Goal: Navigation & Orientation: Find specific page/section

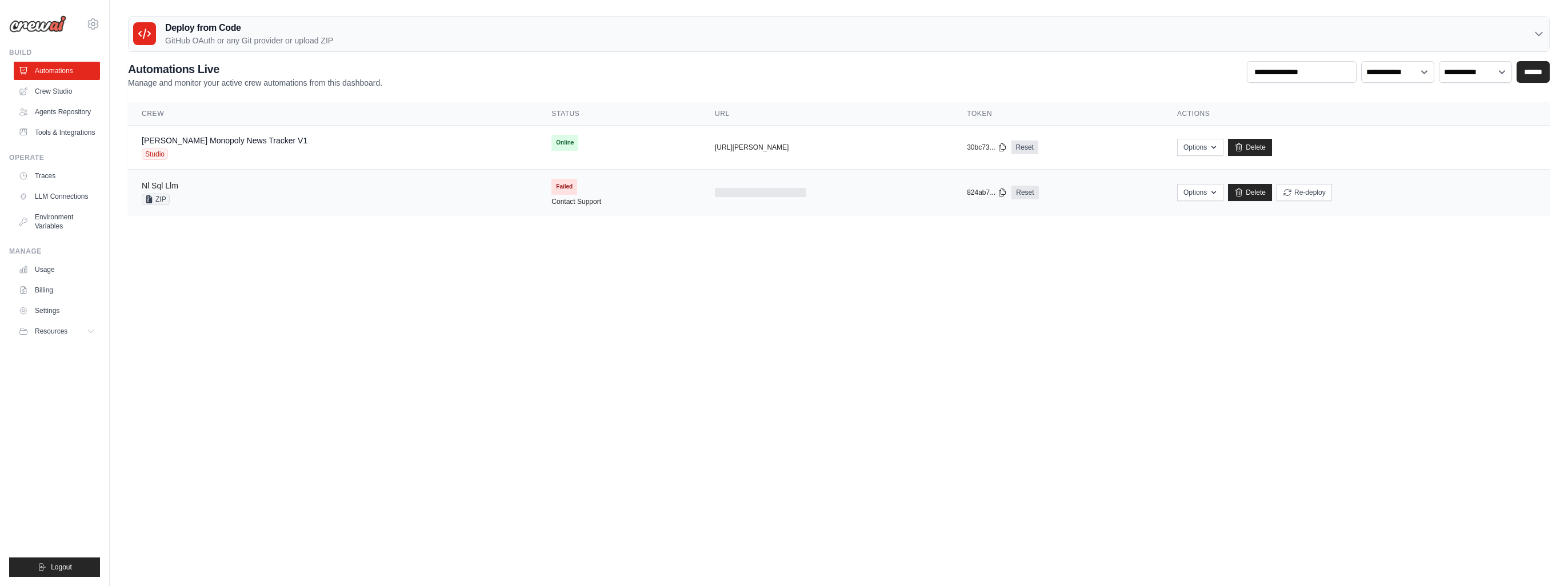
click at [160, 181] on link "Nl Sql Llm" at bounding box center [160, 186] width 37 height 9
drag, startPoint x: 724, startPoint y: 193, endPoint x: 763, endPoint y: 193, distance: 39.0
click at [763, 193] on div at bounding box center [827, 192] width 225 height 9
drag, startPoint x: 737, startPoint y: 193, endPoint x: 667, endPoint y: 192, distance: 70.0
click at [701, 192] on td at bounding box center [827, 193] width 252 height 46
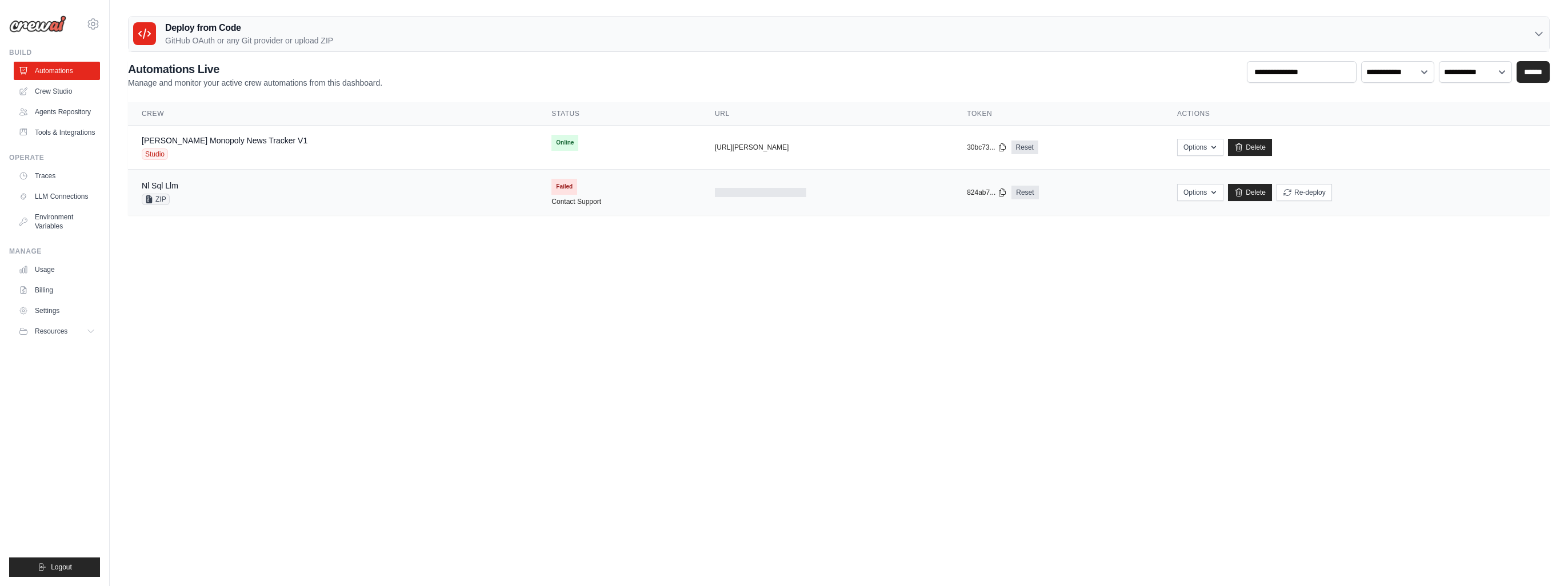
click at [575, 201] on td "Failed Contact Support" at bounding box center [619, 192] width 163 height 46
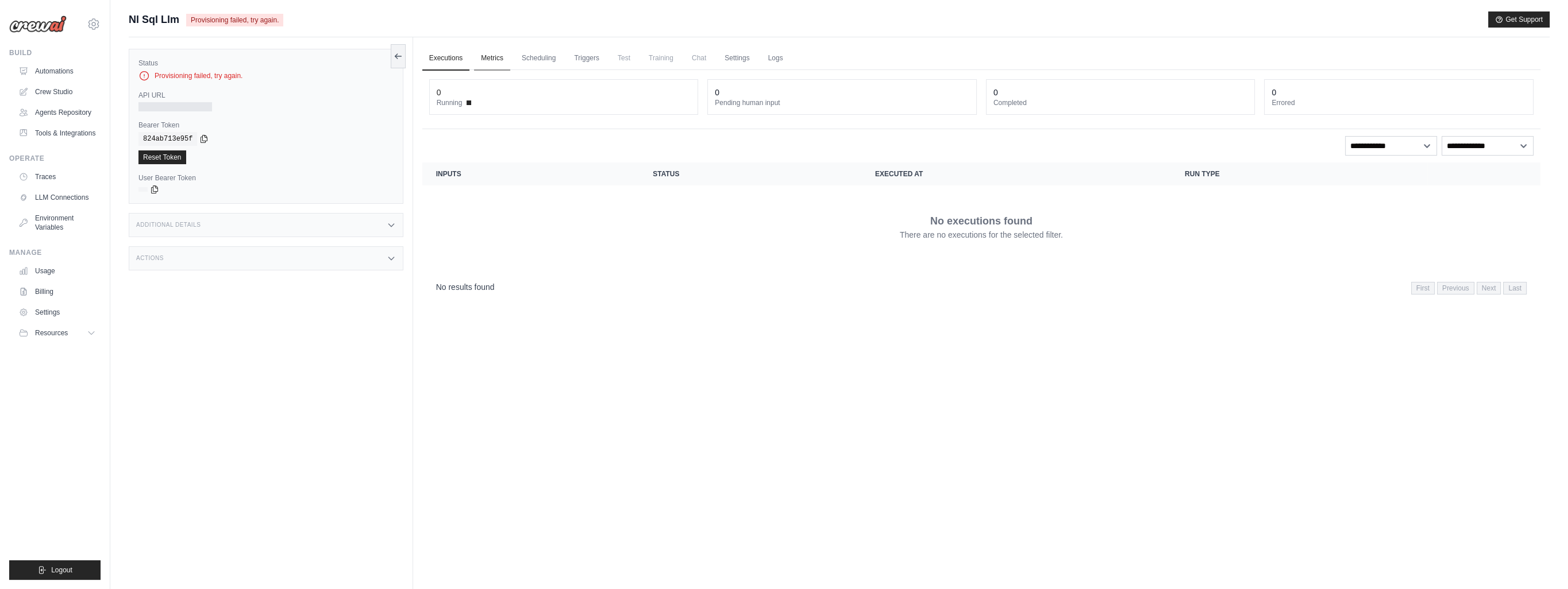
click at [502, 61] on link "Metrics" at bounding box center [491, 58] width 36 height 24
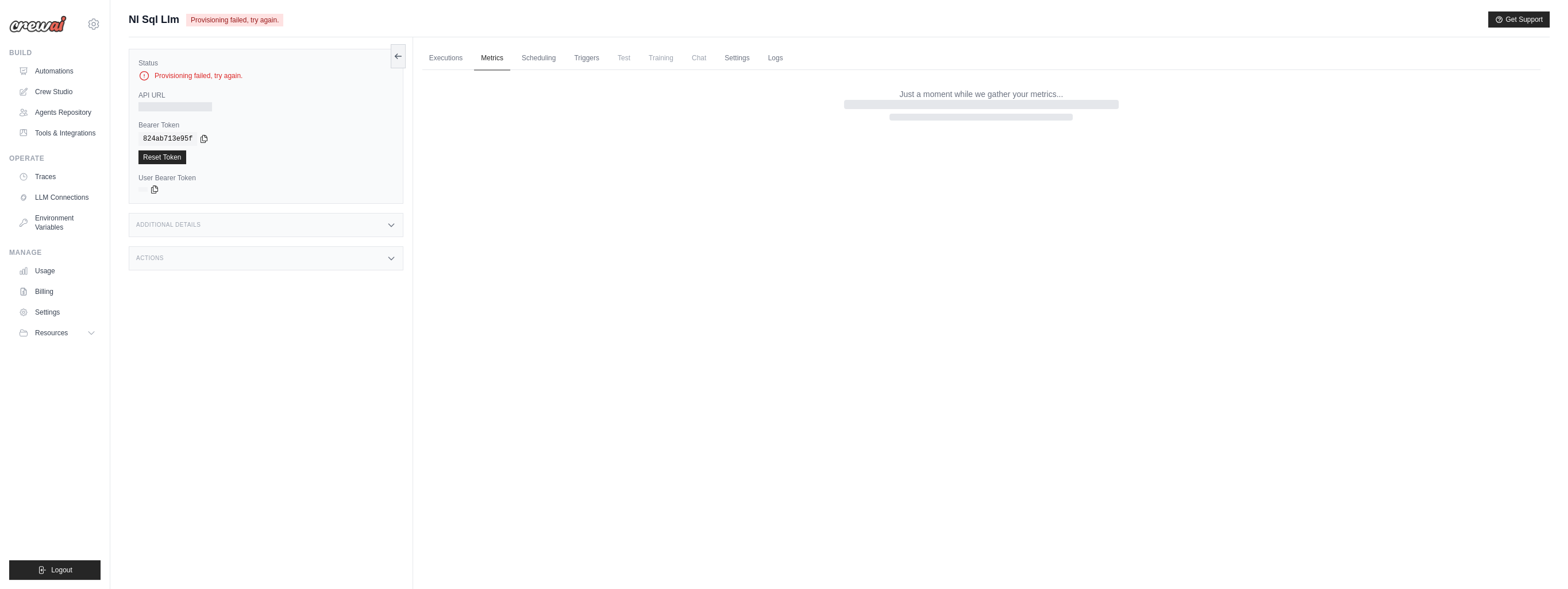
click at [475, 57] on link "Metrics" at bounding box center [491, 58] width 36 height 24
click at [448, 58] on link "Executions" at bounding box center [446, 58] width 48 height 24
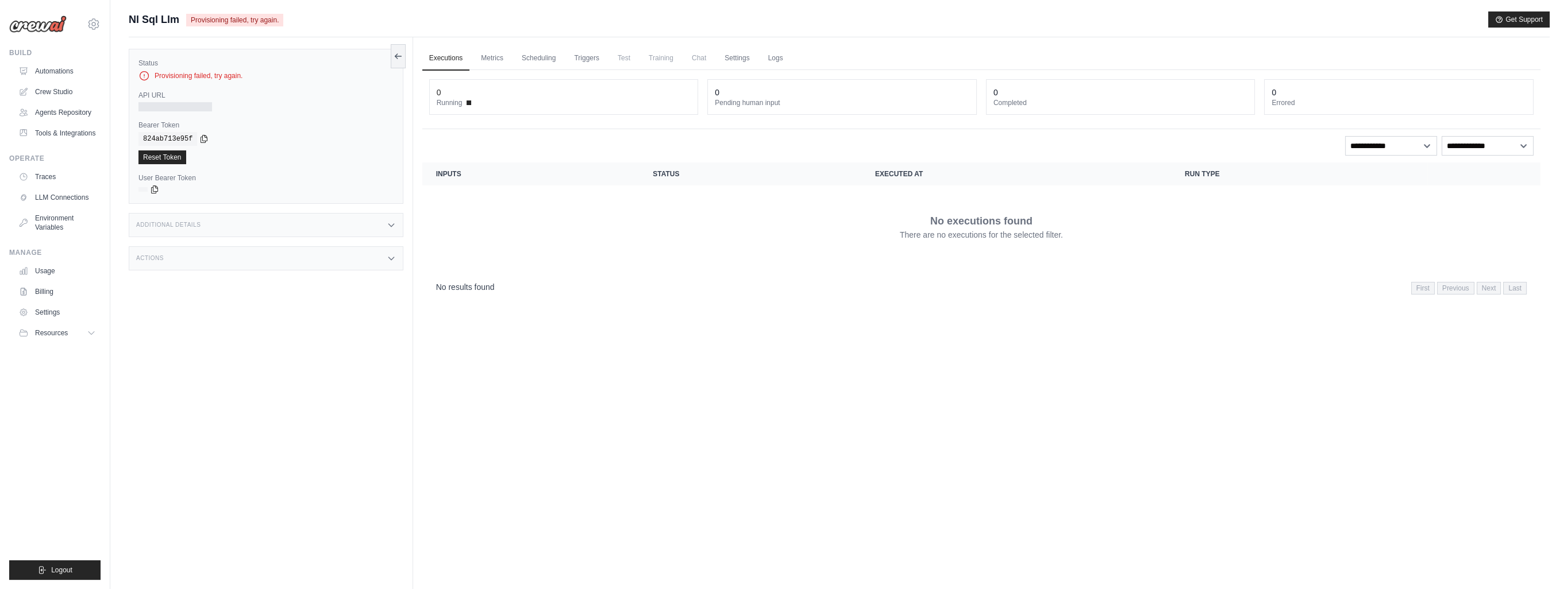
click at [51, 24] on img at bounding box center [38, 24] width 58 height 17
click at [75, 109] on link "Agents Repository" at bounding box center [58, 113] width 87 height 18
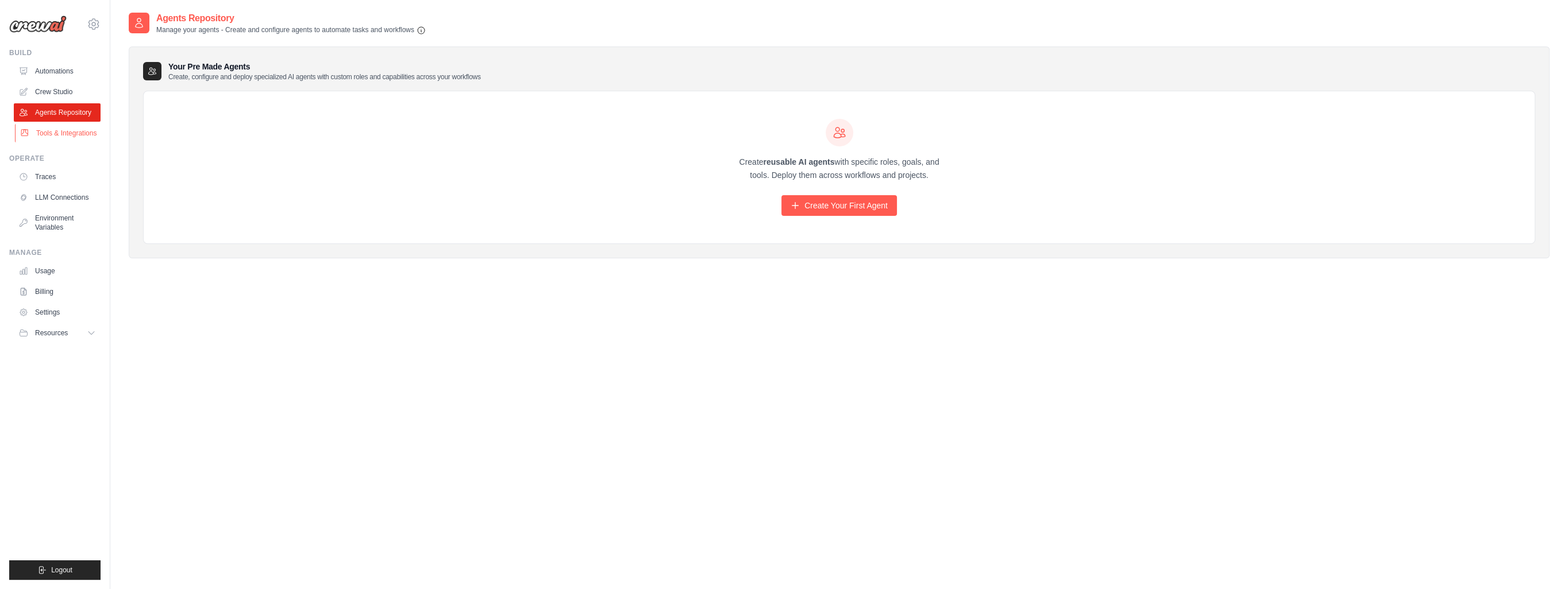
click at [50, 132] on link "Tools & Integrations" at bounding box center [58, 133] width 87 height 18
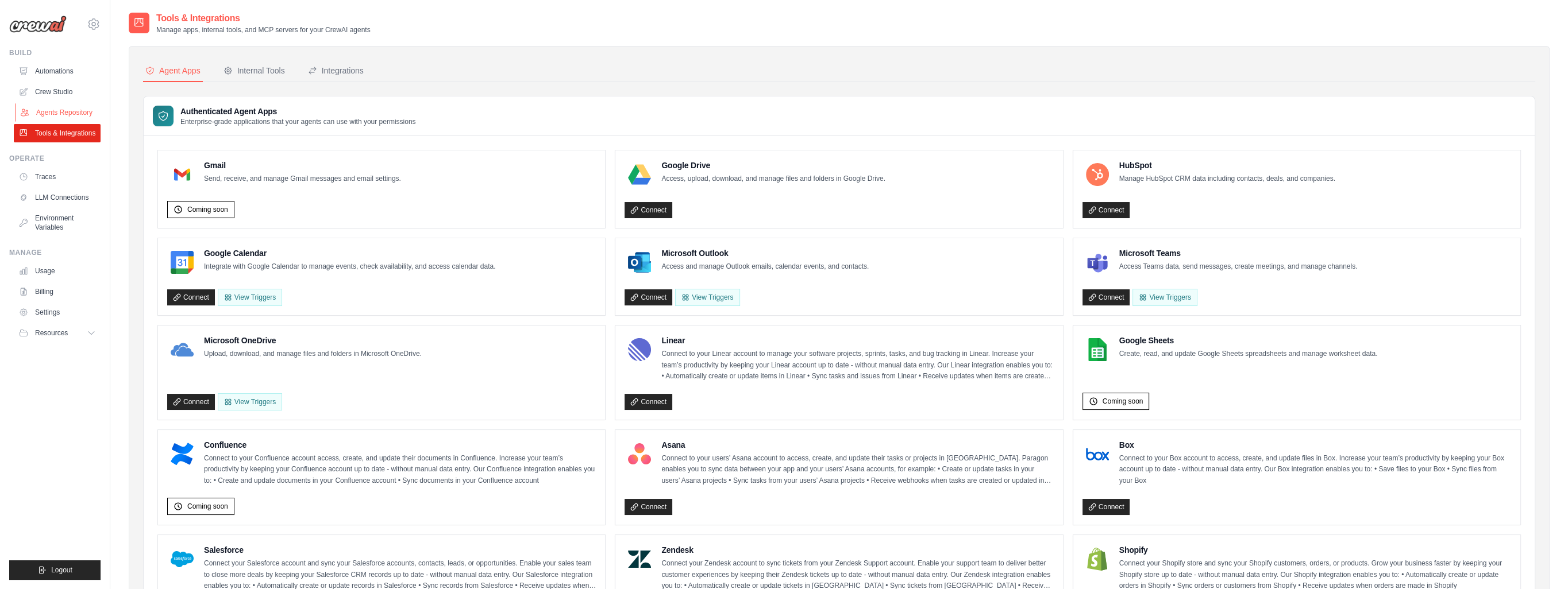
click at [59, 107] on link "Agents Repository" at bounding box center [58, 113] width 87 height 18
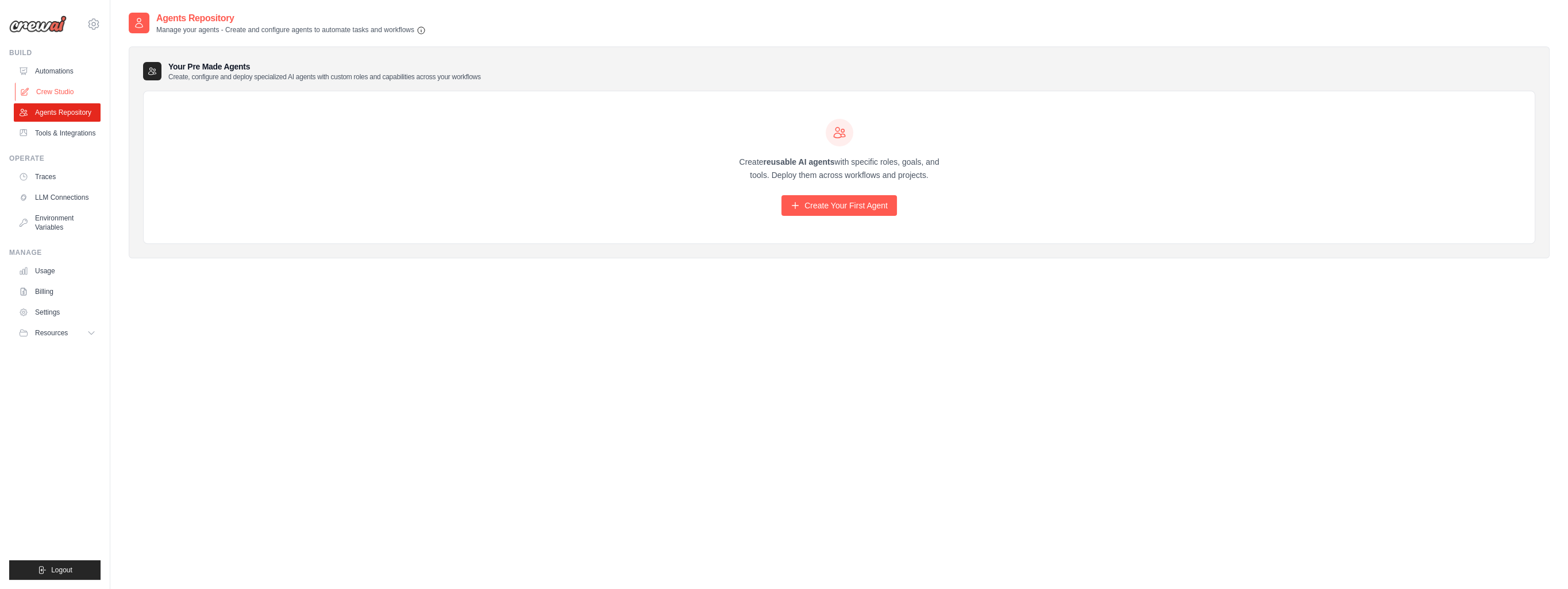
click at [56, 94] on link "Crew Studio" at bounding box center [58, 92] width 87 height 18
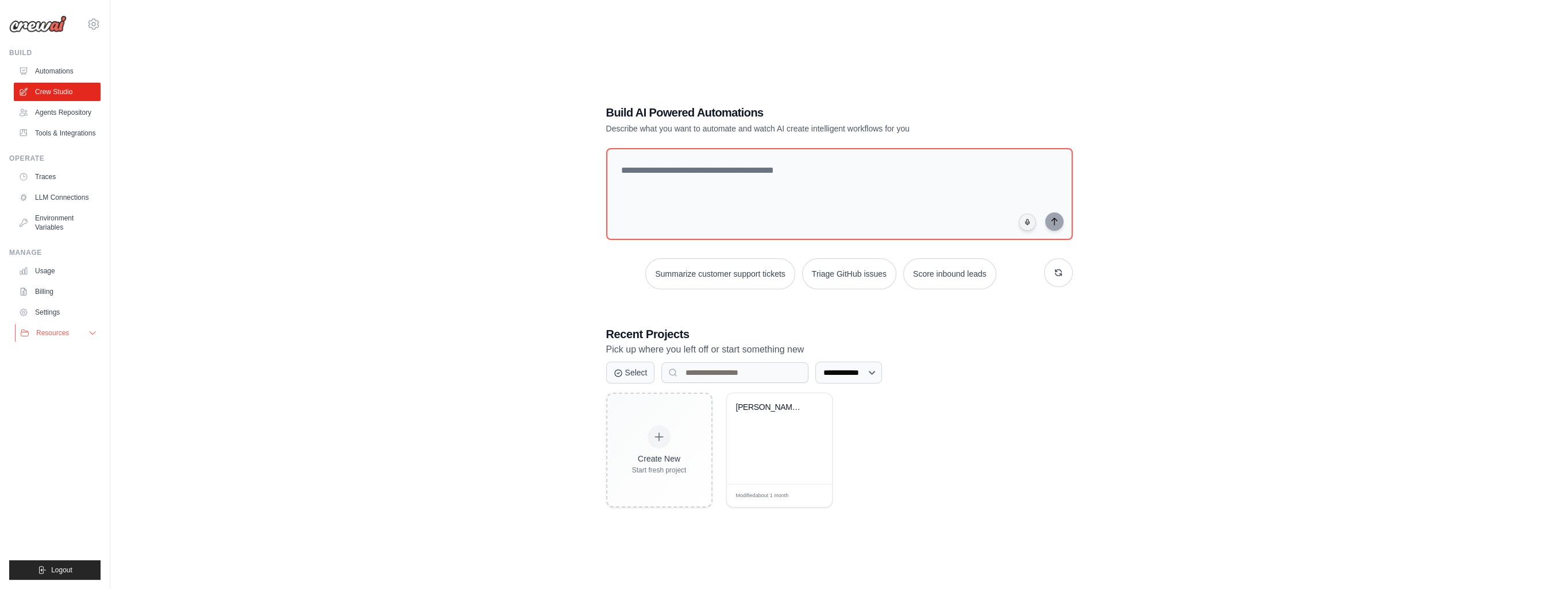
click at [73, 335] on button "Resources" at bounding box center [58, 333] width 87 height 18
click at [76, 333] on button "Resources" at bounding box center [58, 333] width 87 height 18
click at [64, 220] on link "Environment Variables" at bounding box center [58, 223] width 87 height 28
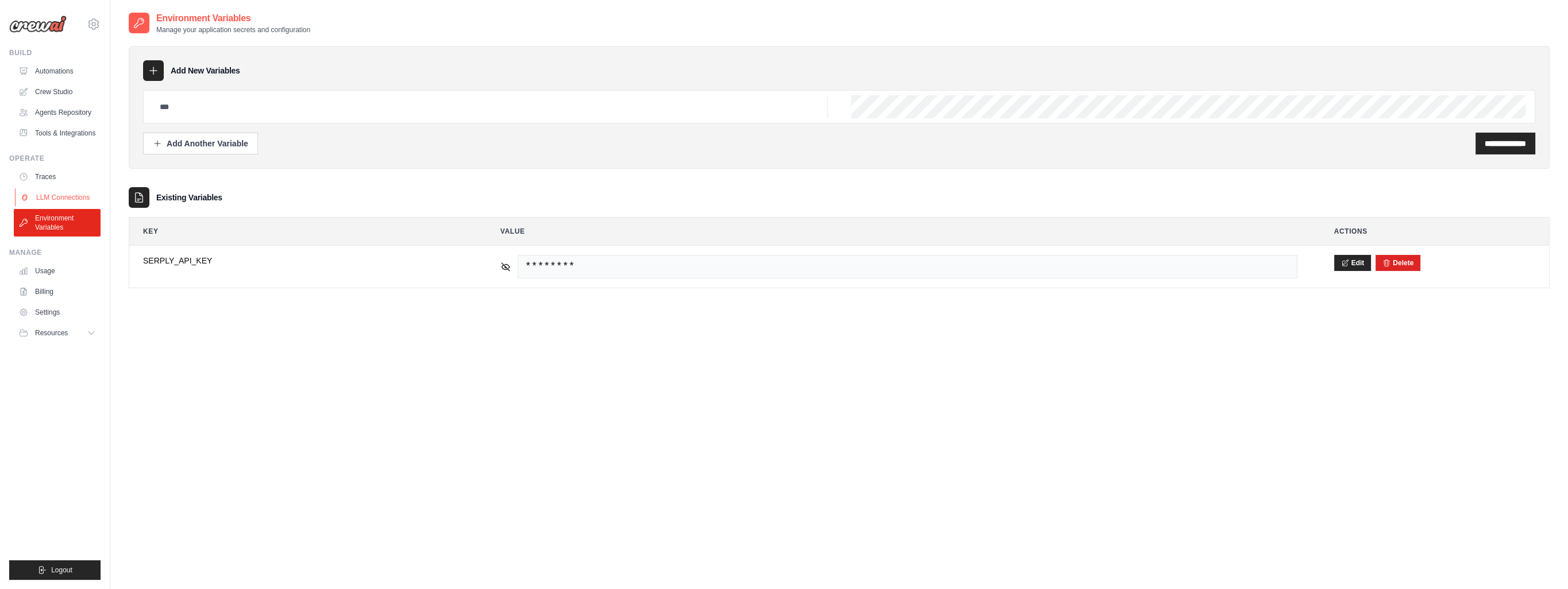
click at [66, 192] on link "LLM Connections" at bounding box center [58, 198] width 87 height 18
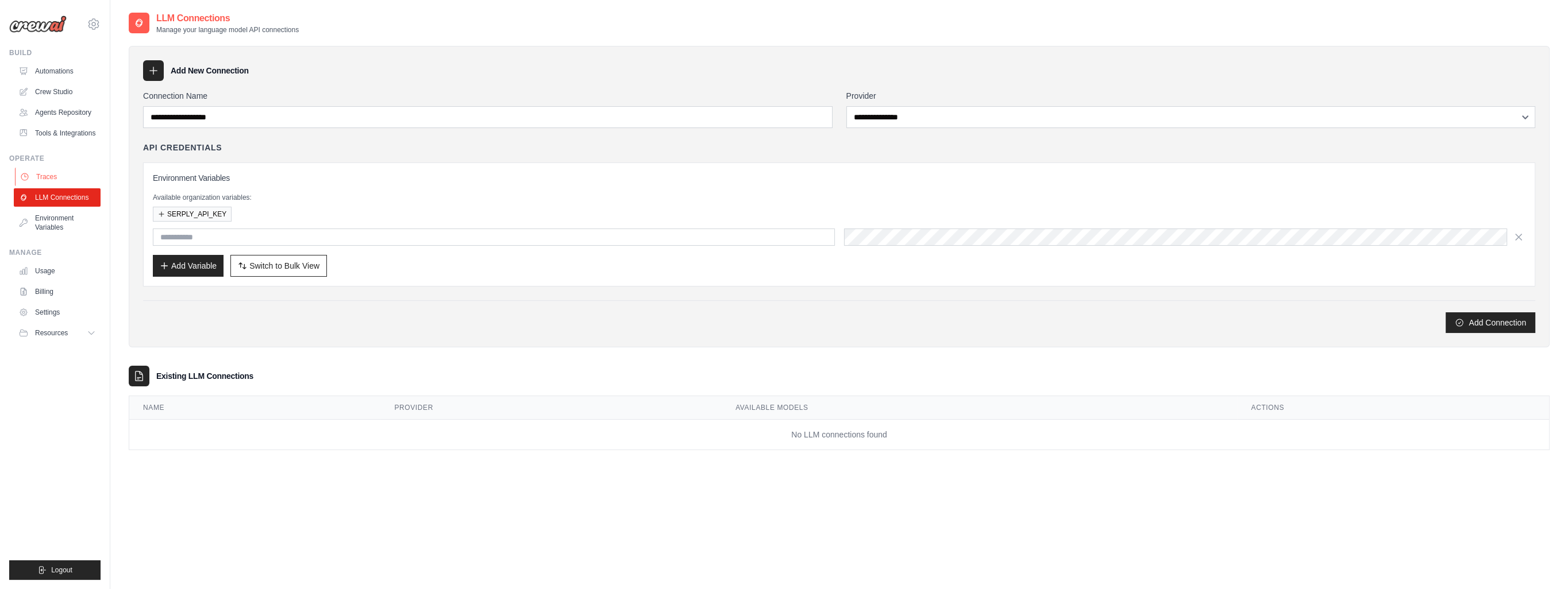
click at [60, 173] on link "Traces" at bounding box center [58, 177] width 87 height 18
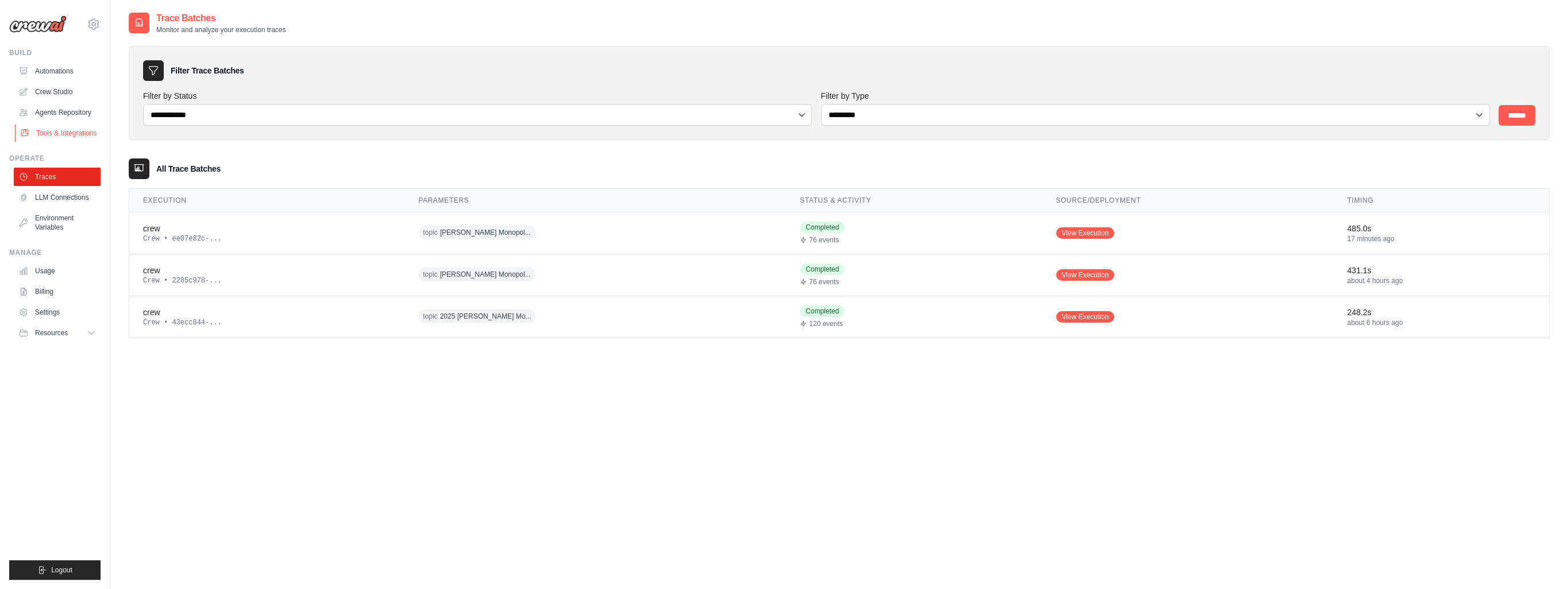
click at [69, 128] on link "Tools & Integrations" at bounding box center [58, 133] width 87 height 18
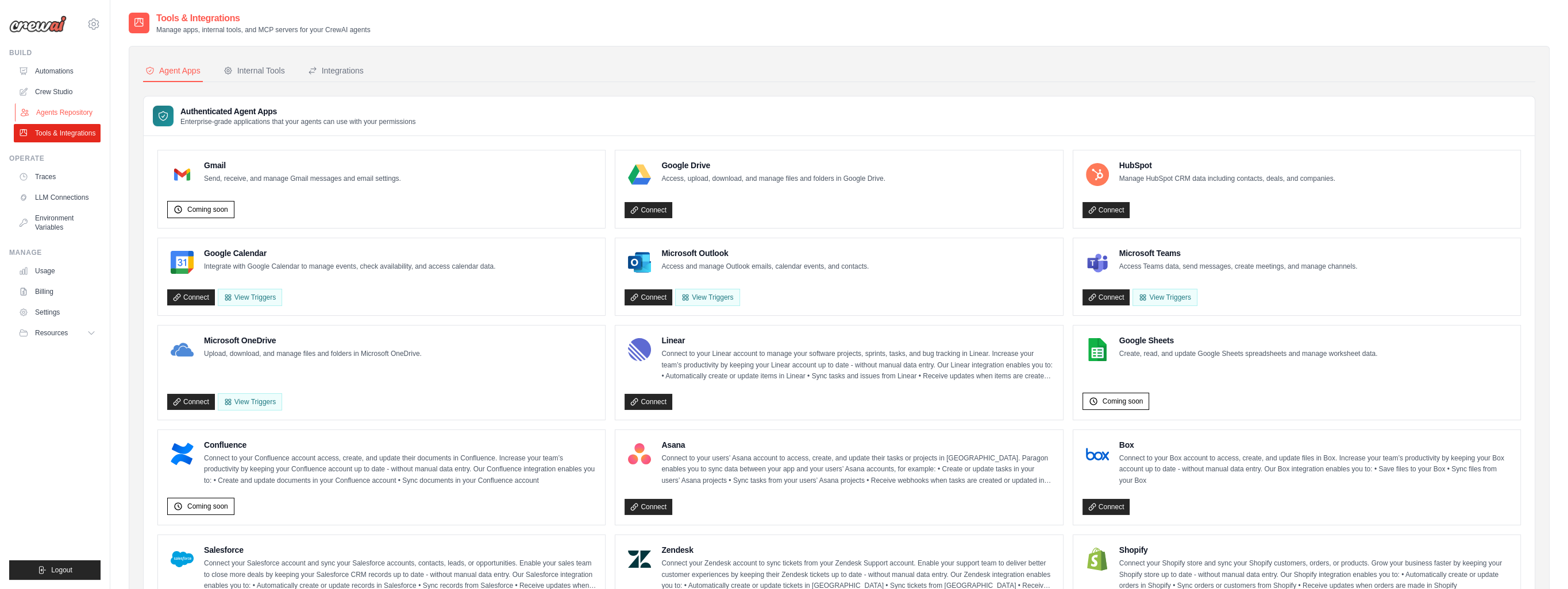
click at [69, 108] on link "Agents Repository" at bounding box center [58, 113] width 87 height 18
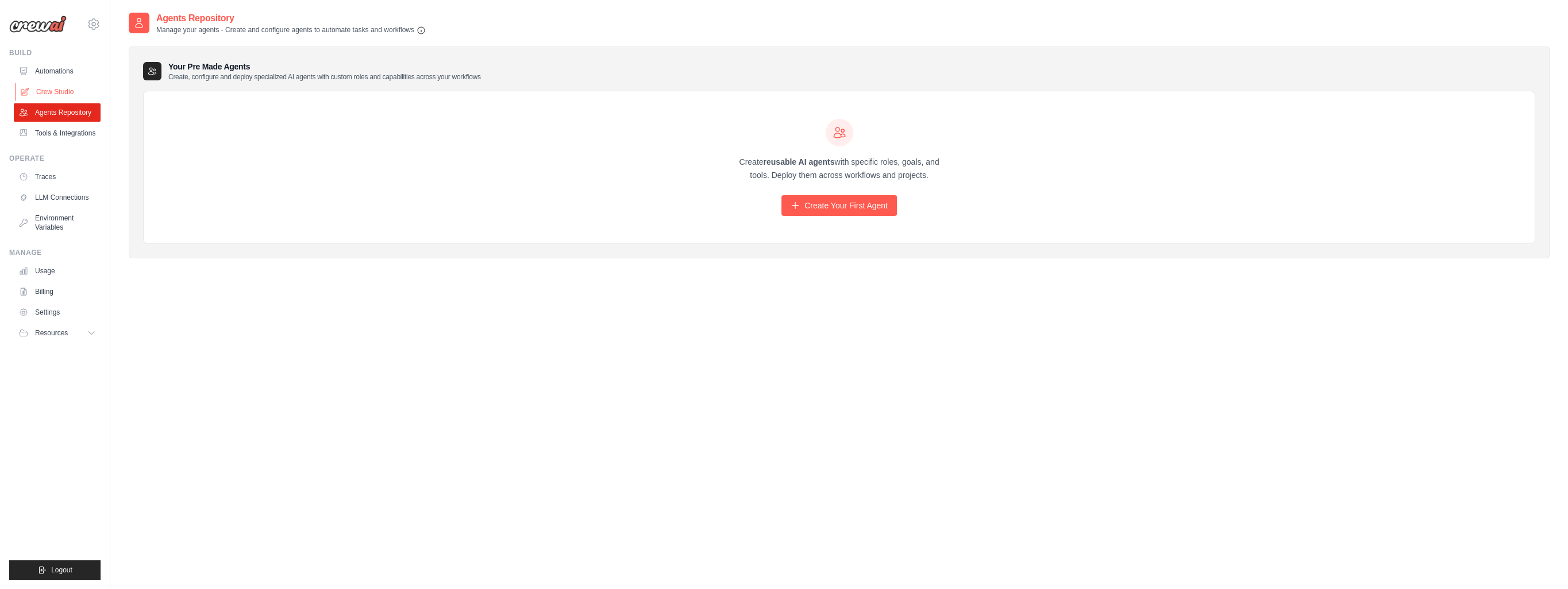
click at [69, 88] on link "Crew Studio" at bounding box center [58, 92] width 87 height 18
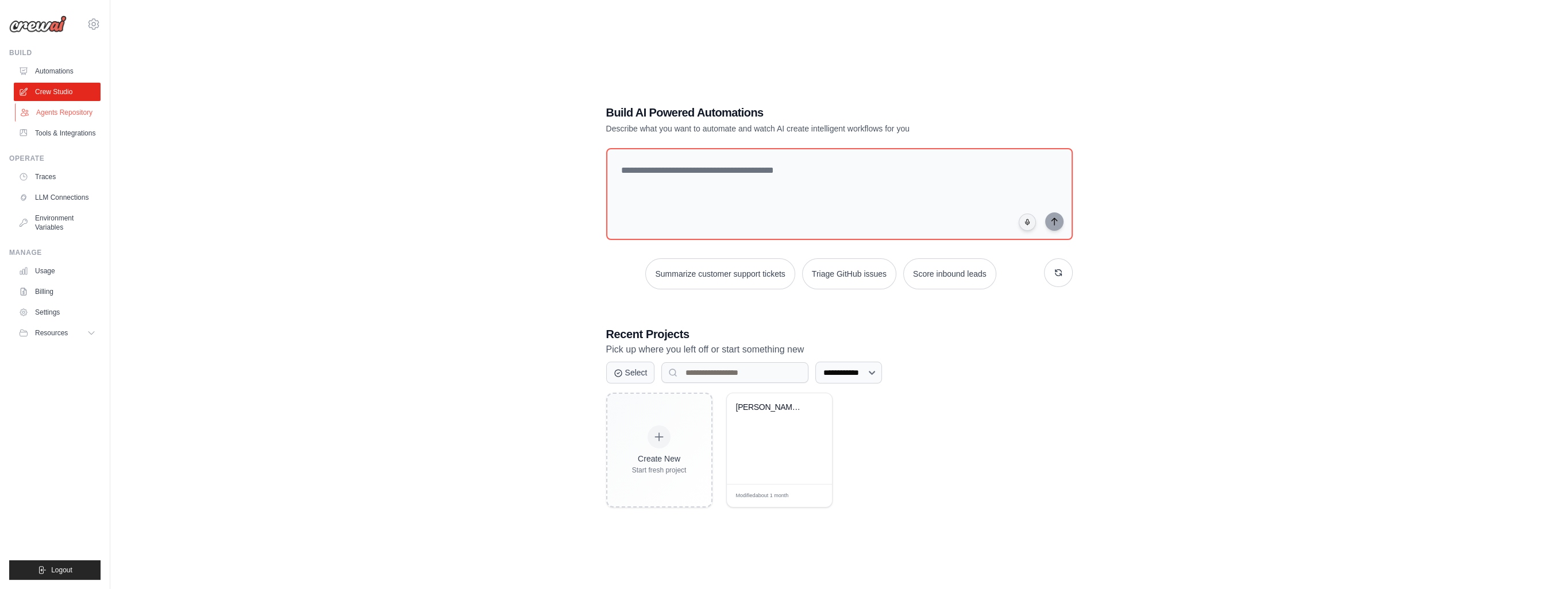
click at [69, 108] on link "Agents Repository" at bounding box center [58, 113] width 87 height 18
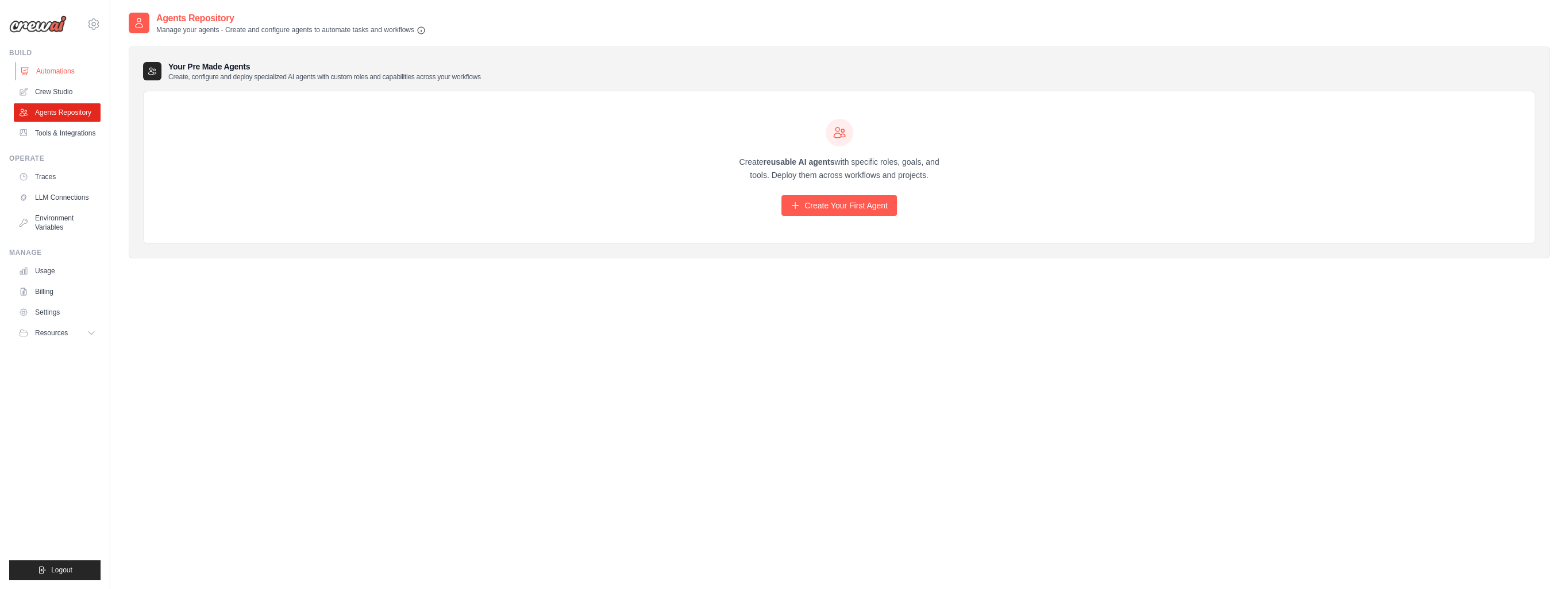
click at [69, 75] on link "Automations" at bounding box center [58, 71] width 87 height 18
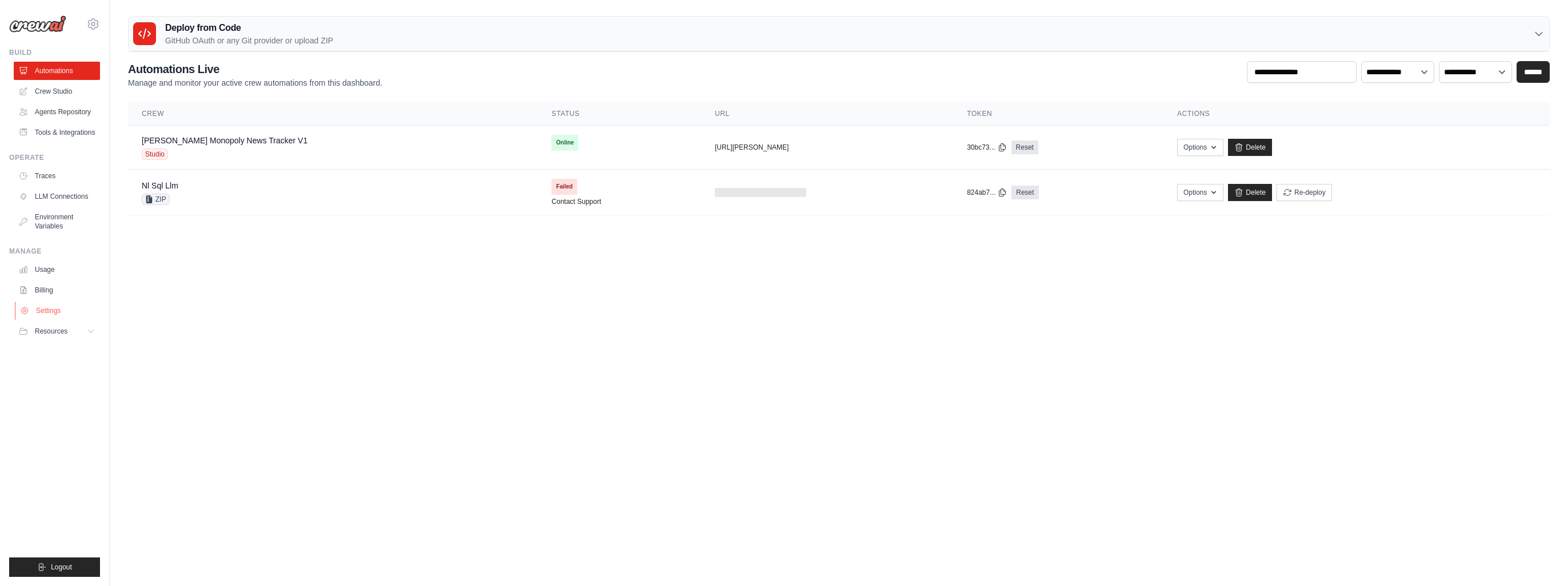
click at [57, 312] on link "Settings" at bounding box center [58, 311] width 86 height 18
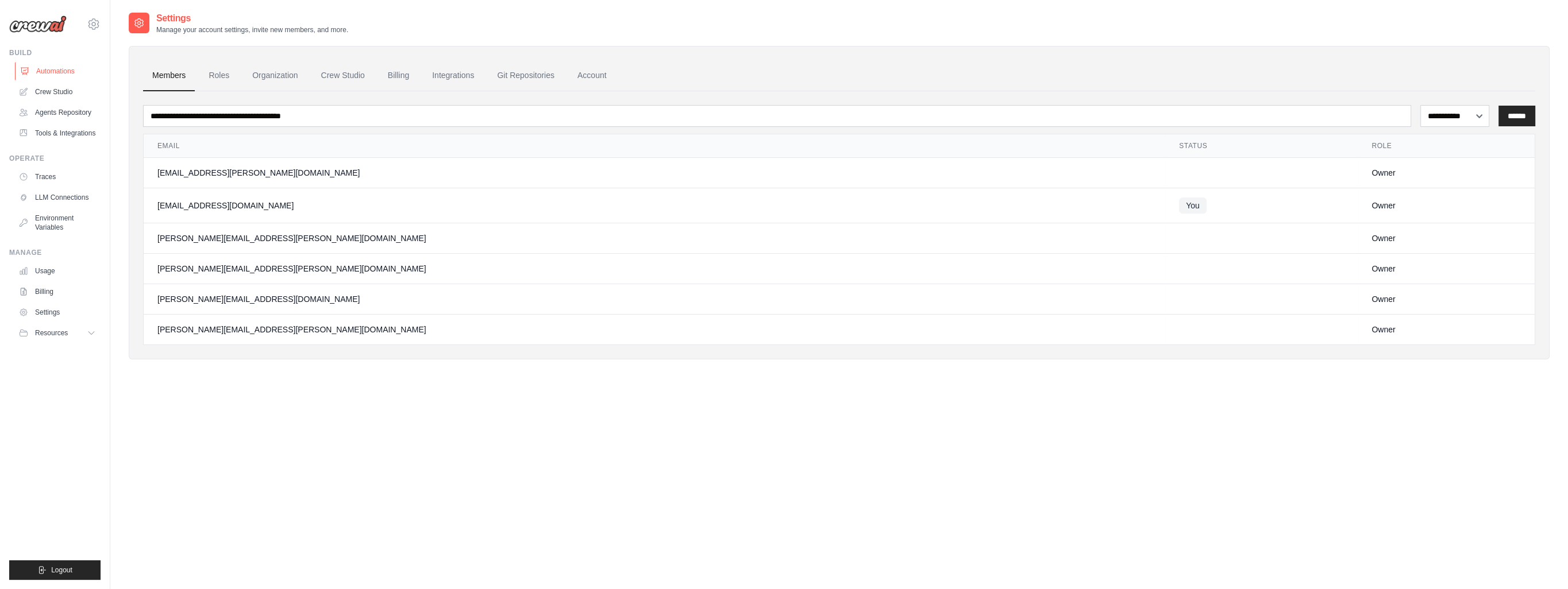
click at [61, 70] on link "Automations" at bounding box center [58, 71] width 87 height 18
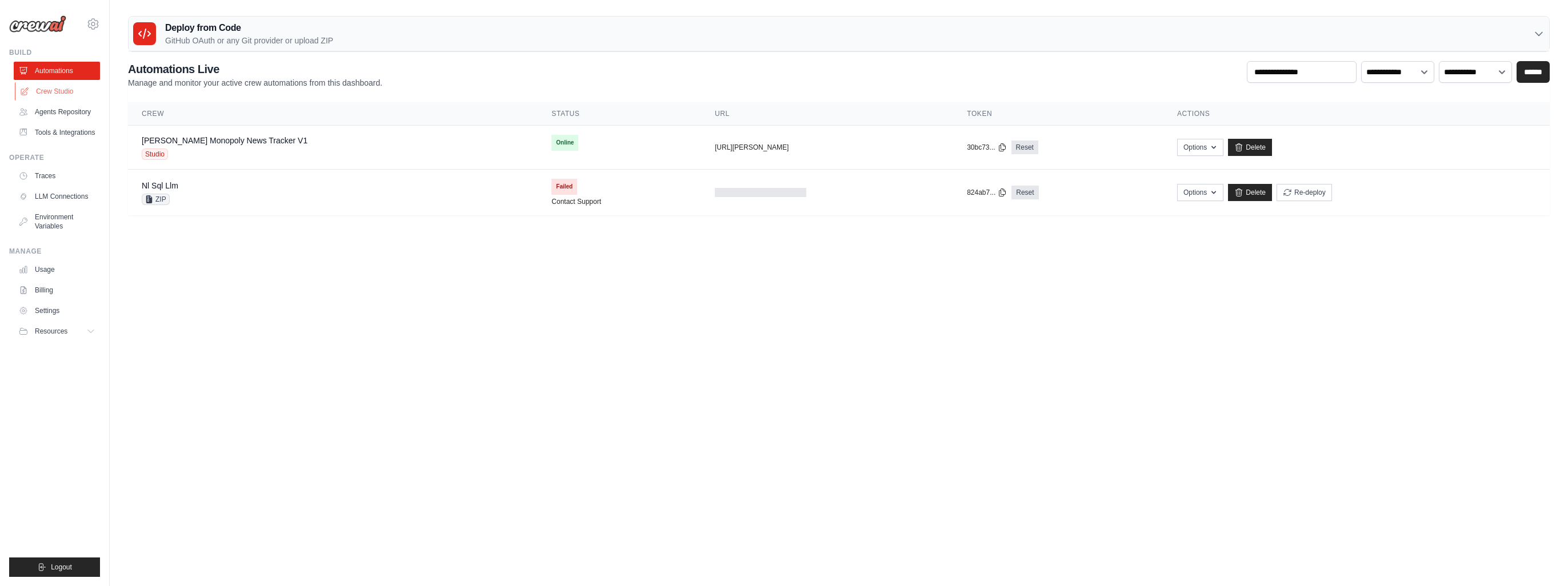
click at [73, 90] on link "Crew Studio" at bounding box center [58, 91] width 86 height 18
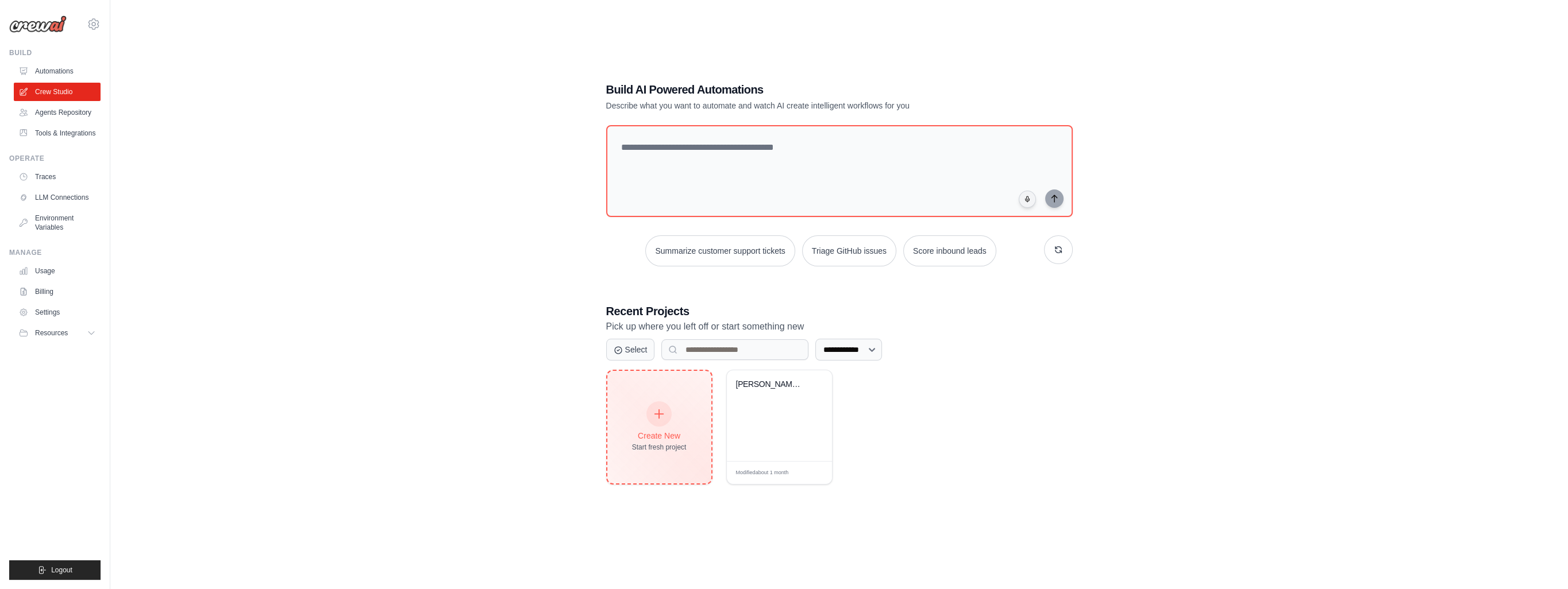
click at [648, 410] on div at bounding box center [659, 413] width 25 height 25
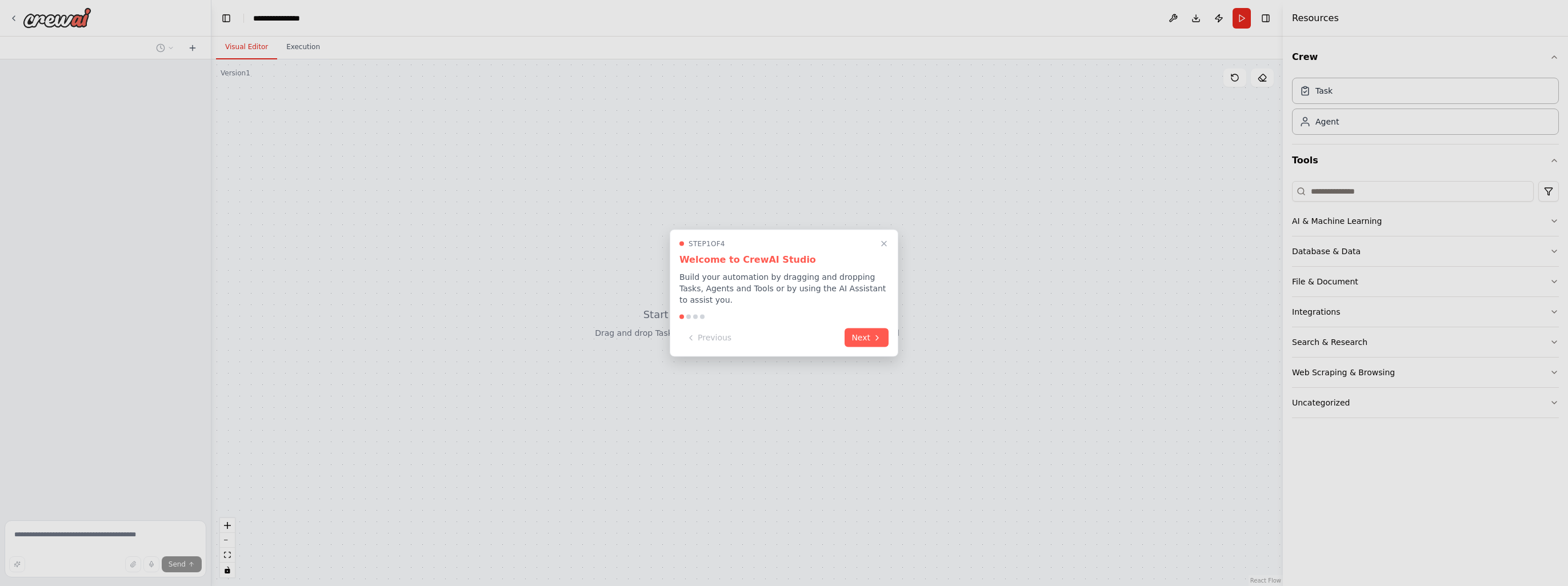
click at [881, 248] on icon "Close walkthrough" at bounding box center [884, 243] width 9 height 9
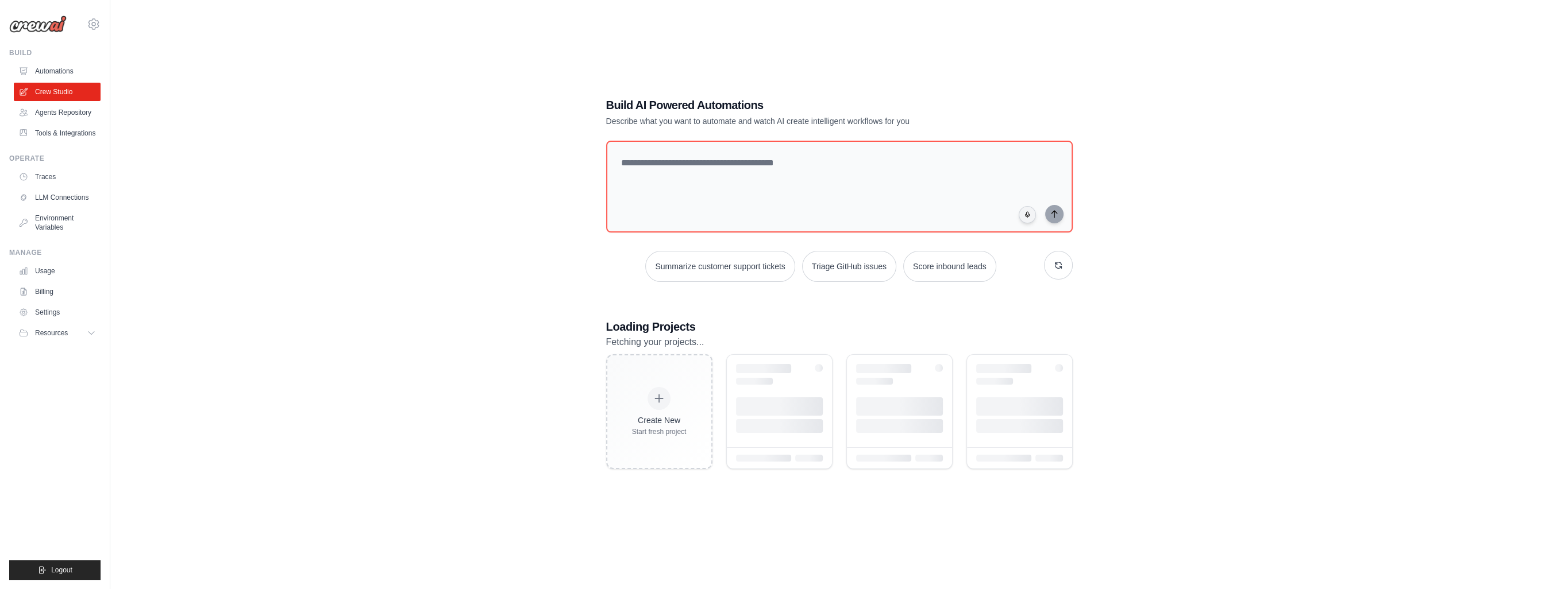
scroll to position [7, 0]
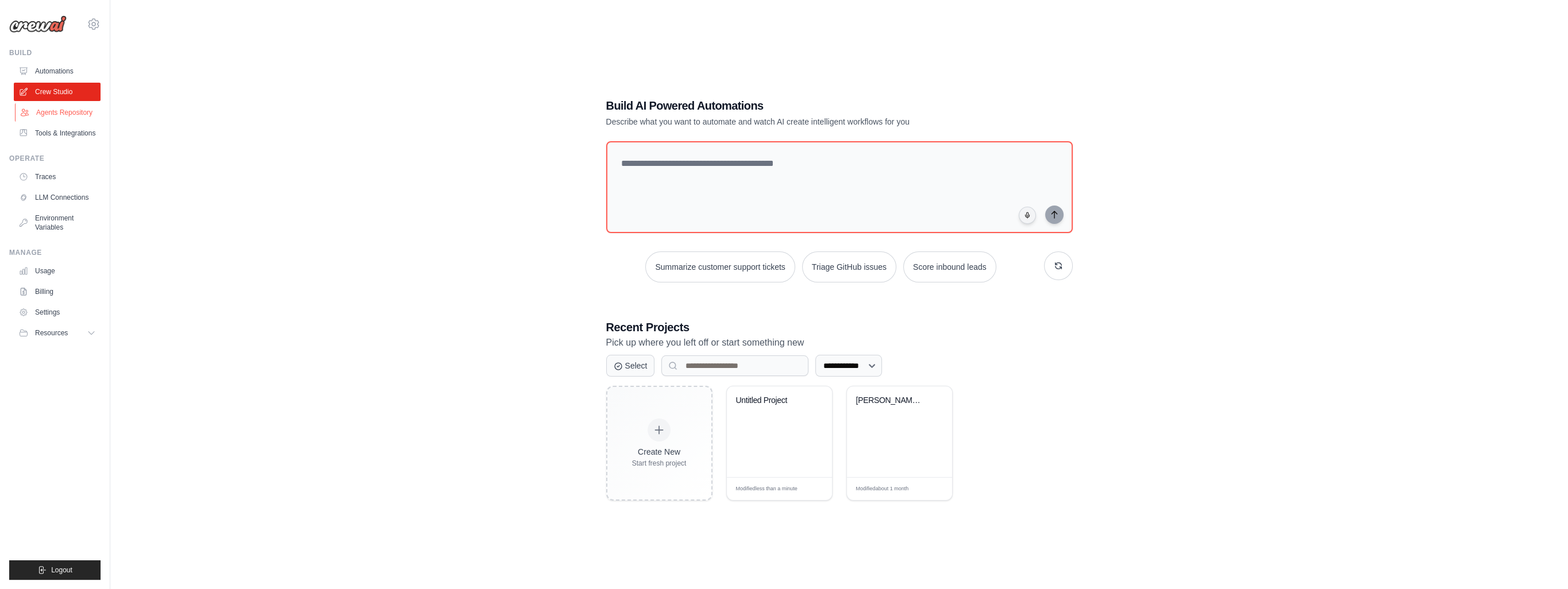
click at [73, 111] on link "Agents Repository" at bounding box center [58, 113] width 87 height 18
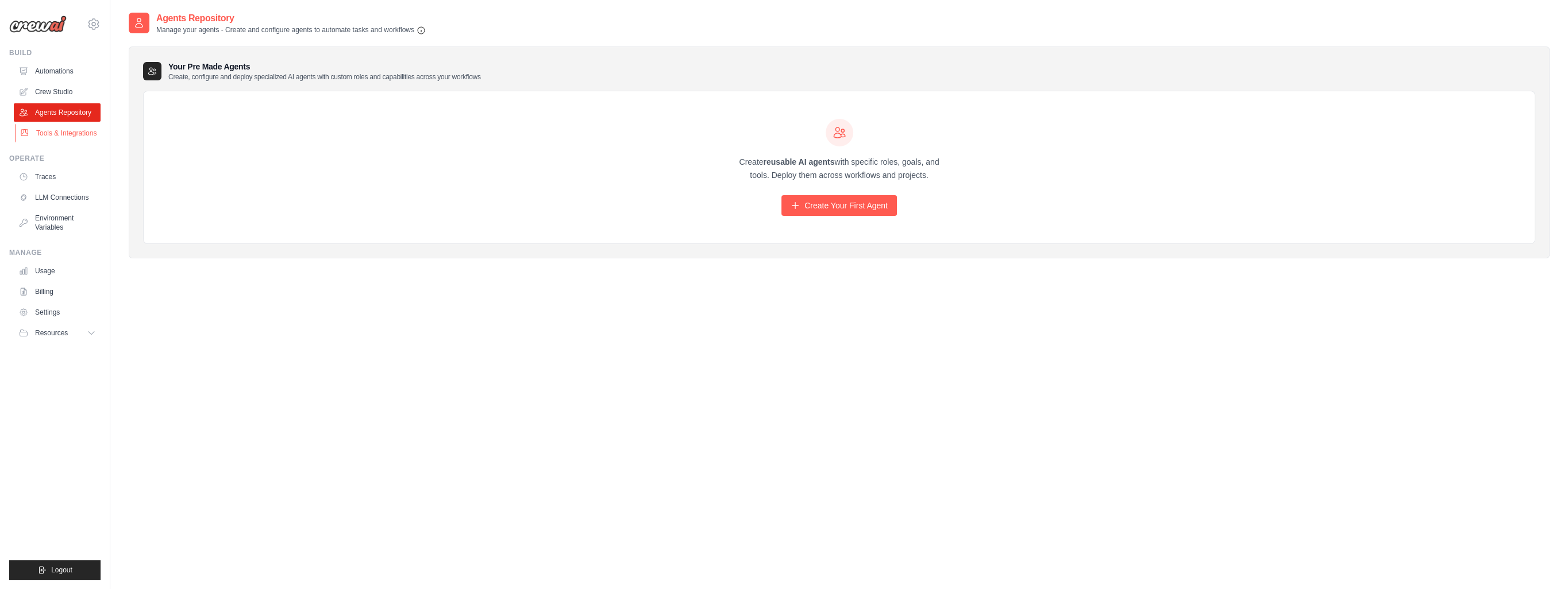
click at [70, 135] on link "Tools & Integrations" at bounding box center [58, 133] width 87 height 18
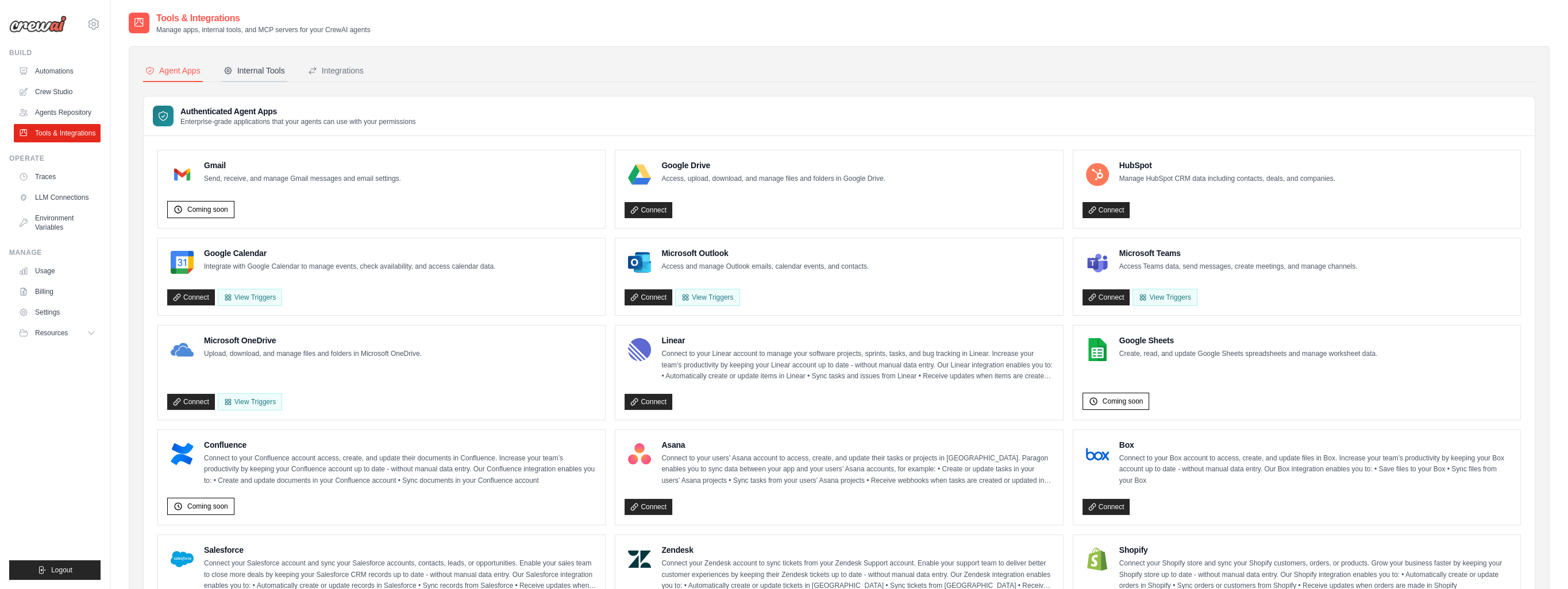
click at [260, 74] on div "Internal Tools" at bounding box center [254, 70] width 61 height 12
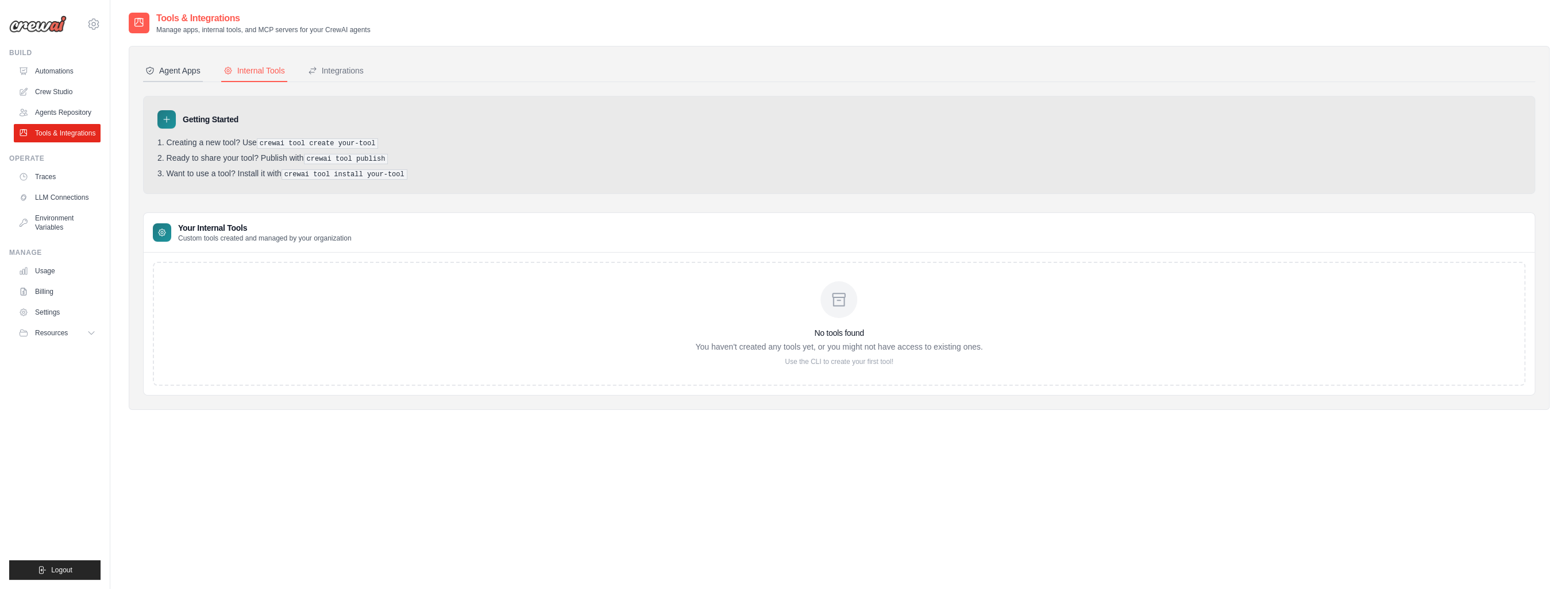
click at [175, 69] on div "Agent Apps" at bounding box center [173, 70] width 55 height 12
